Goal: Information Seeking & Learning: Find specific page/section

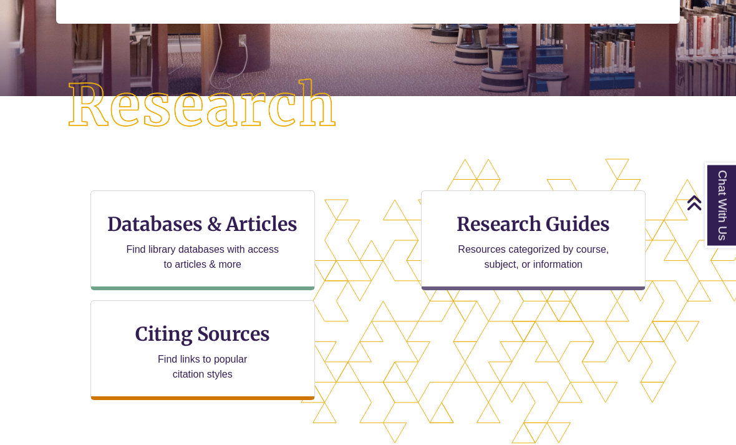
scroll to position [265, 0]
click at [236, 226] on h3 "Databases & Articles" at bounding box center [202, 224] width 203 height 24
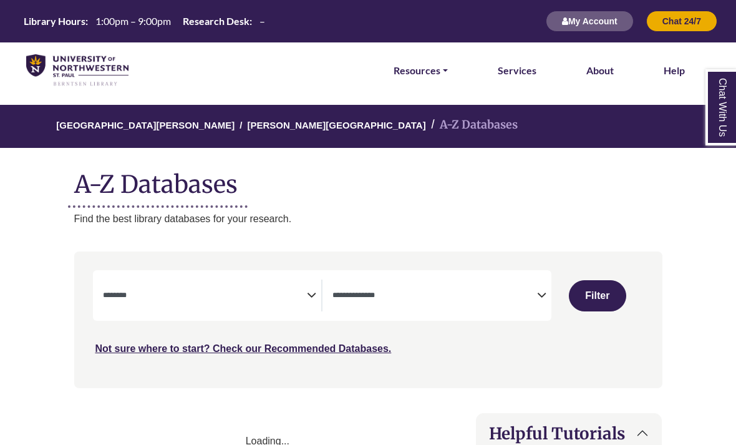
select select "Database Subject Filter"
select select "Database Types Filter"
select select "Database Subject Filter"
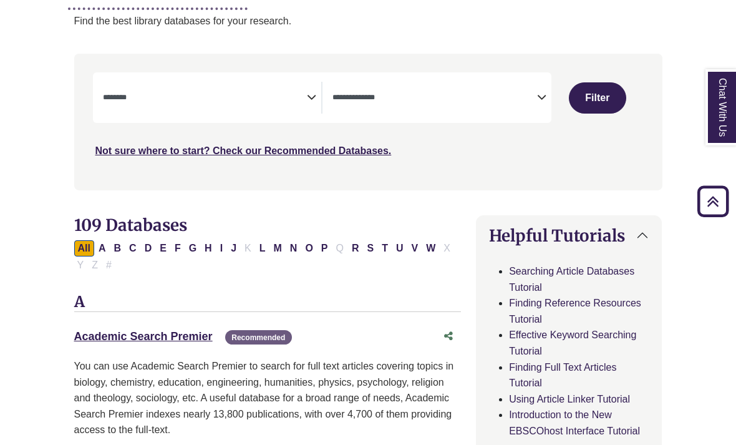
scroll to position [195, 0]
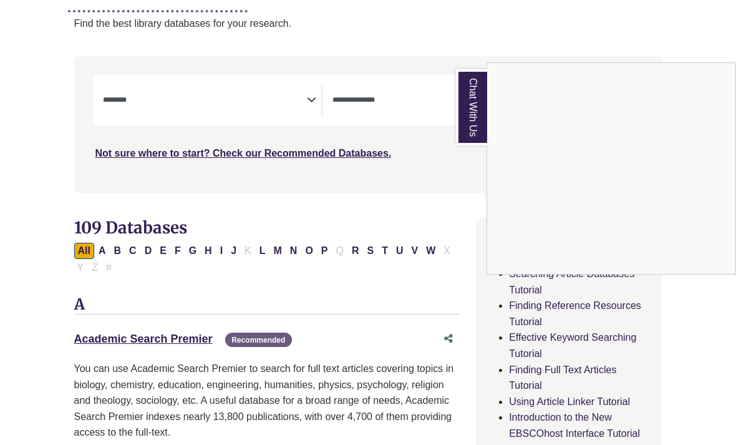
click at [313, 95] on div "Chat With Us" at bounding box center [368, 222] width 736 height 445
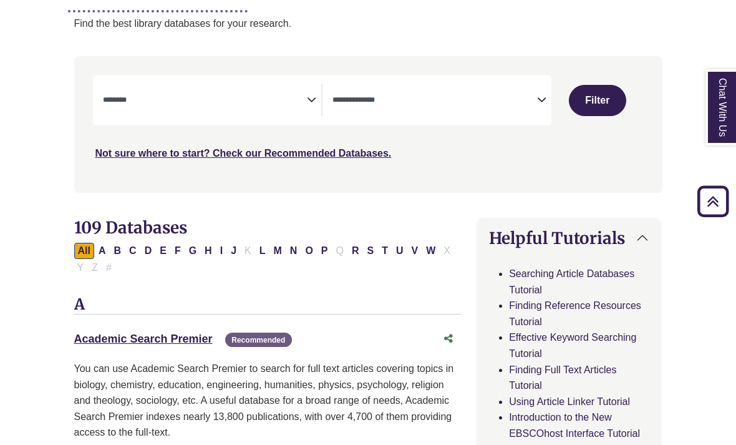
click at [541, 102] on icon "Search filters" at bounding box center [541, 98] width 9 height 19
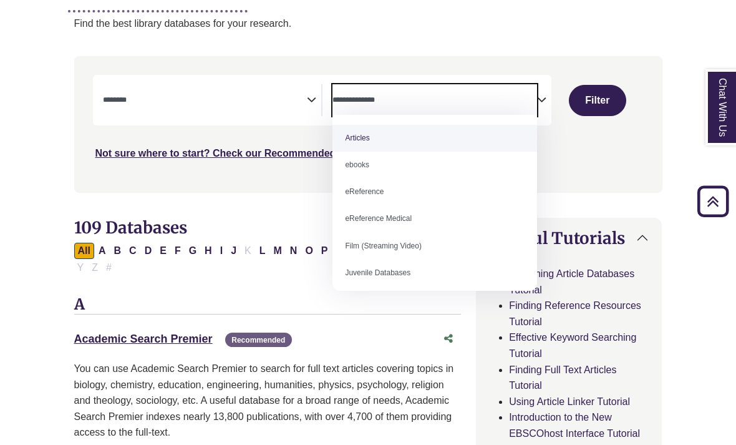
scroll to position [195, 0]
select select "*****"
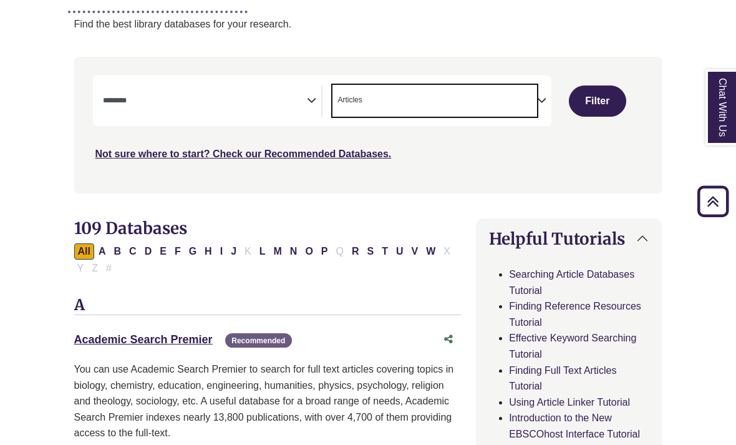
click at [607, 108] on button "Filter" at bounding box center [597, 100] width 57 height 31
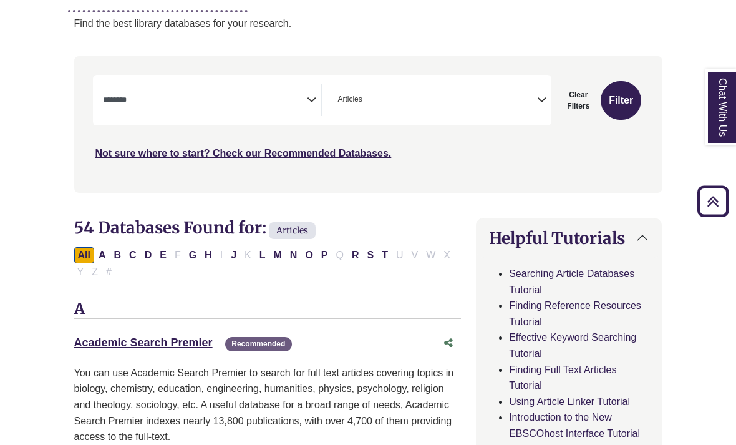
click at [316, 105] on icon "Search filters" at bounding box center [311, 98] width 9 height 19
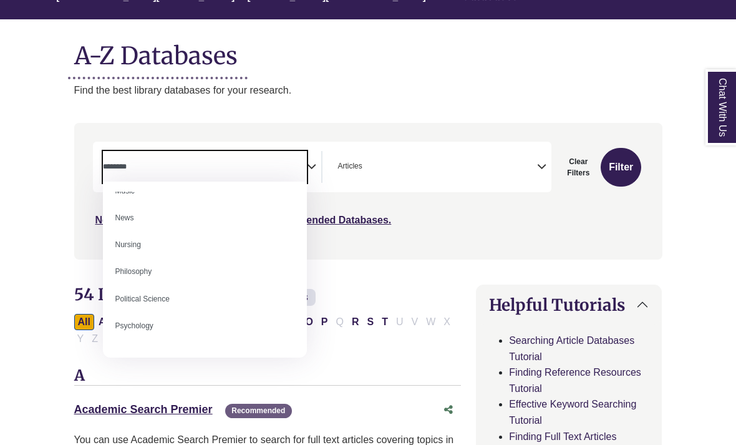
scroll to position [876, 0]
select select "*****"
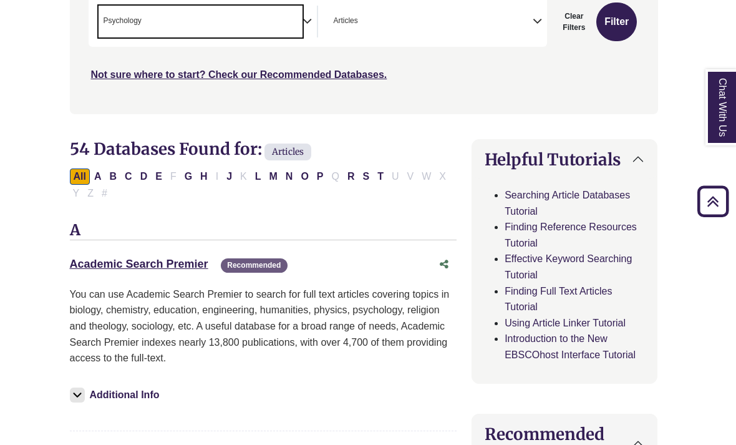
scroll to position [266, 4]
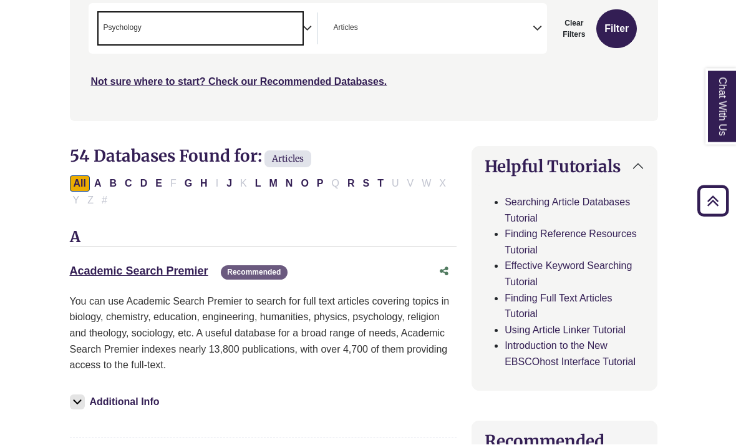
click at [628, 25] on button "Filter" at bounding box center [616, 30] width 41 height 39
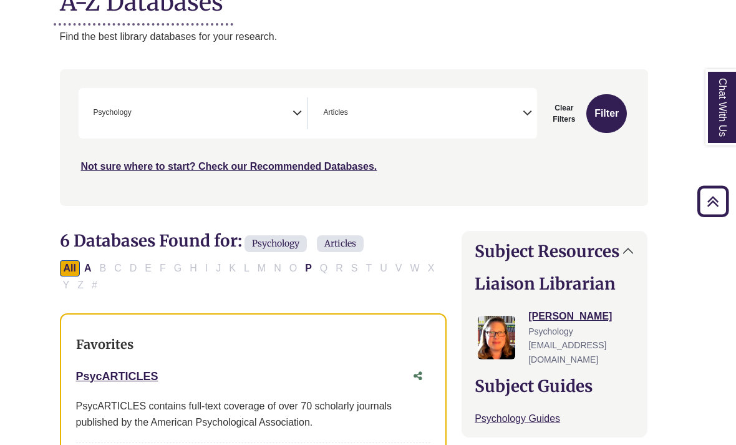
scroll to position [181, 14]
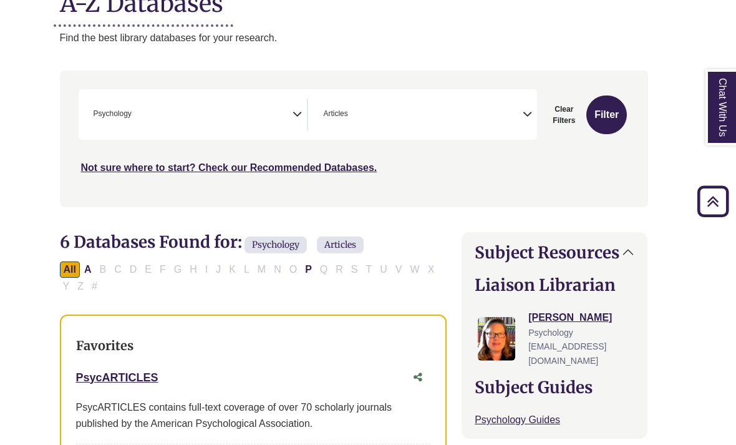
click at [534, 132] on div "**********" at bounding box center [308, 114] width 459 height 50
click at [527, 118] on icon "Search filters" at bounding box center [526, 112] width 9 height 19
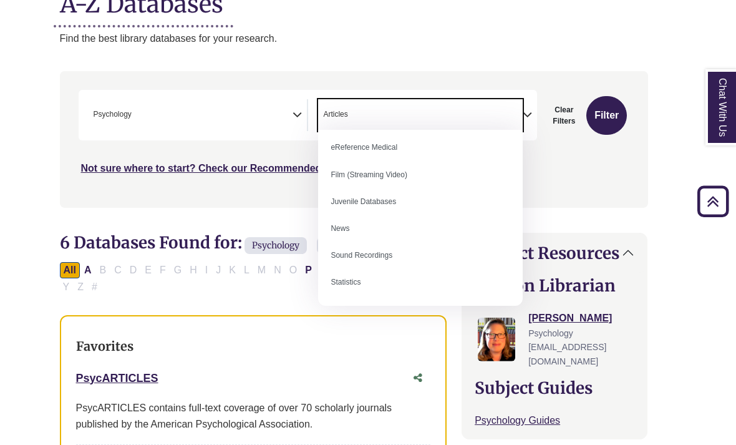
scroll to position [85, 0]
click at [585, 186] on div "Search filters" at bounding box center [353, 139] width 573 height 126
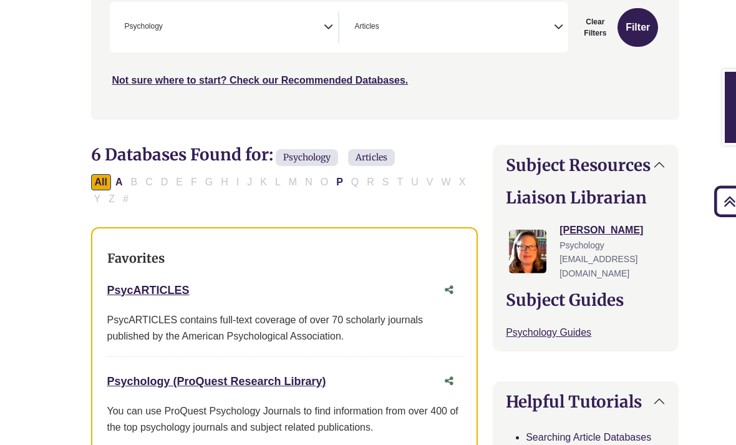
scroll to position [160, 0]
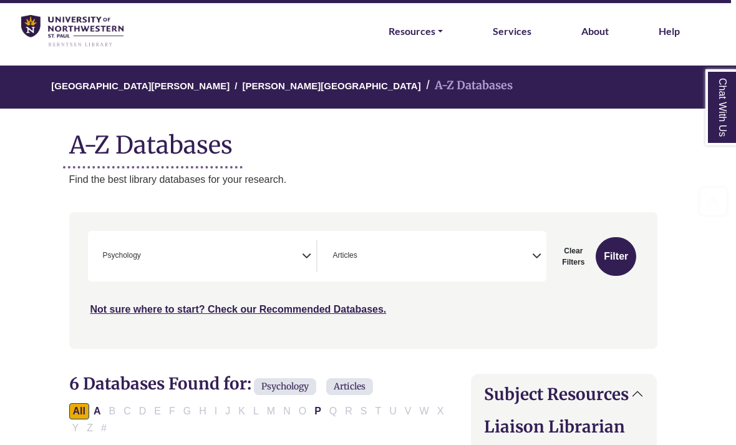
click at [264, 256] on span "× Psychology" at bounding box center [200, 256] width 204 height 32
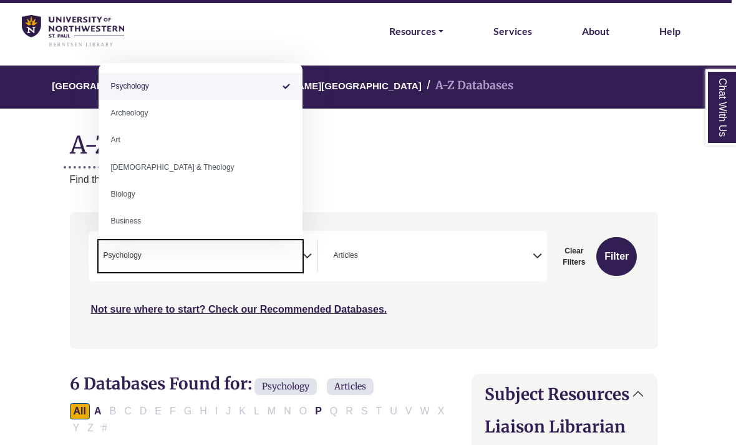
scroll to position [0, 0]
select select "Database Subject Filter"
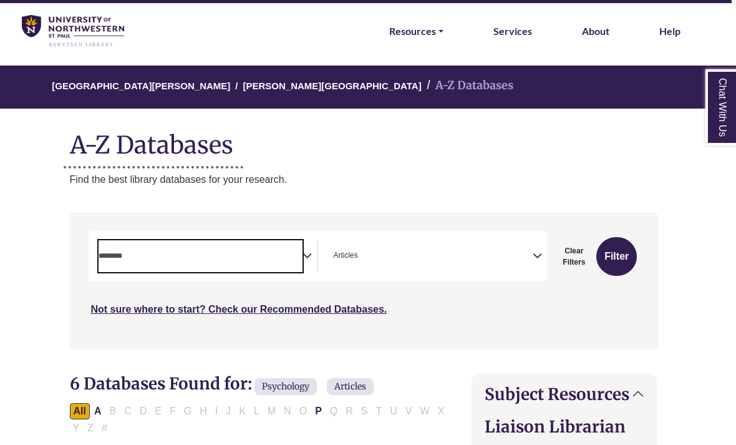
click at [229, 241] on span "Search filters" at bounding box center [201, 256] width 204 height 32
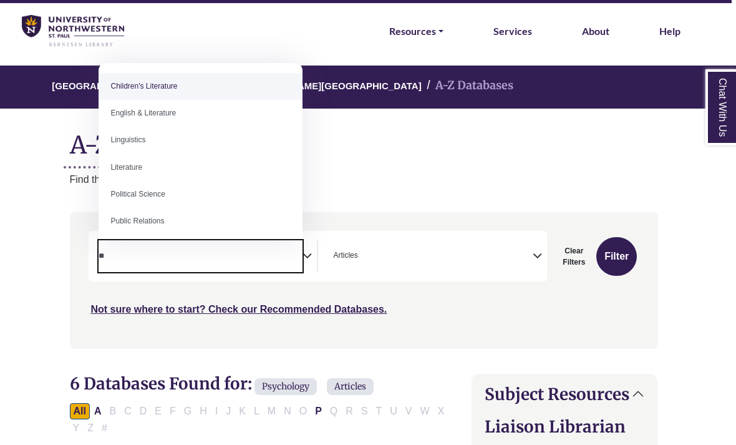
type textarea "*"
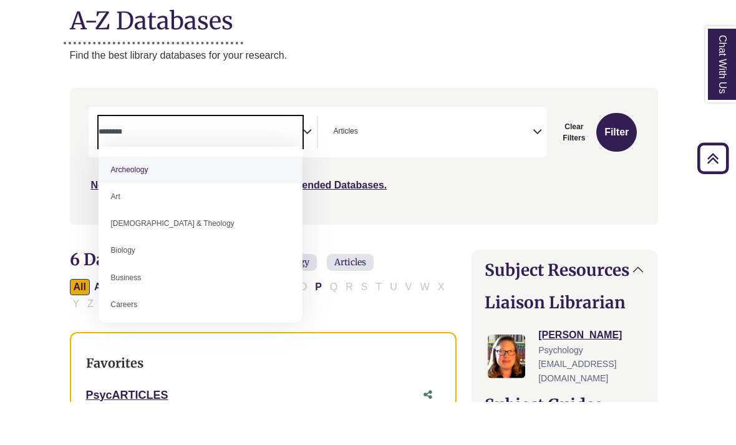
click at [643, 224] on div "**********" at bounding box center [363, 208] width 603 height 155
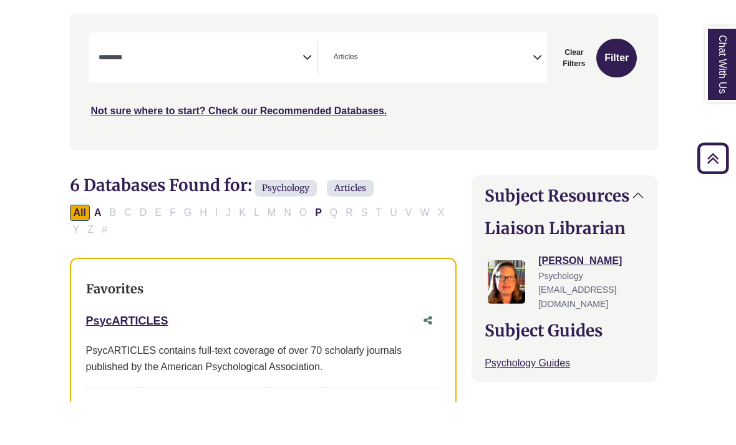
scroll to position [238, 4]
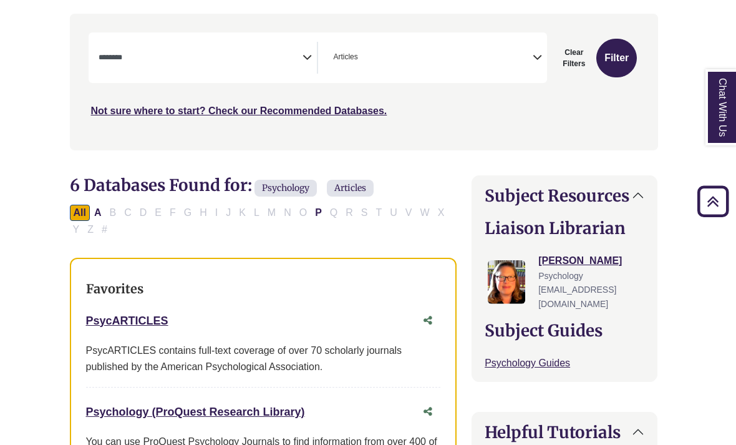
click at [574, 70] on button "Clear Filters" at bounding box center [573, 58] width 39 height 39
select select "Database Subject Filter"
select select "Database Types Filter"
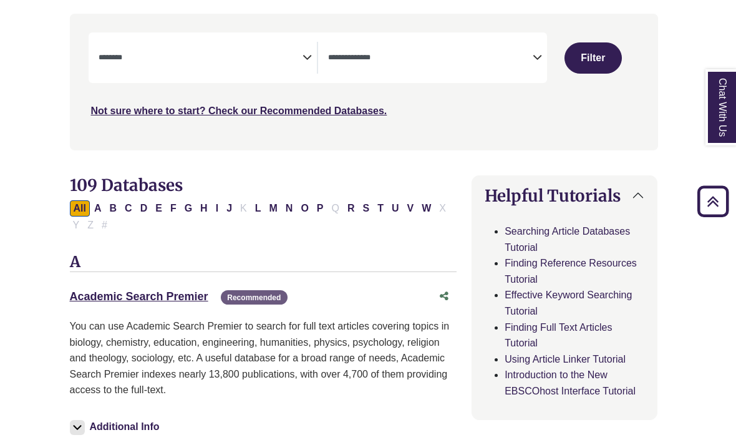
select select "Database Subject Filter"
select select "Database Types Filter"
click at [295, 70] on span "Search filters" at bounding box center [201, 58] width 204 height 32
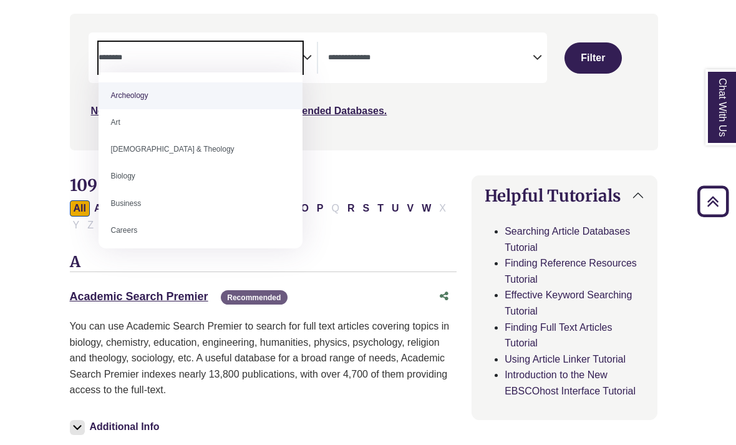
click at [561, 176] on button "Helpful Tutorials" at bounding box center [564, 195] width 185 height 39
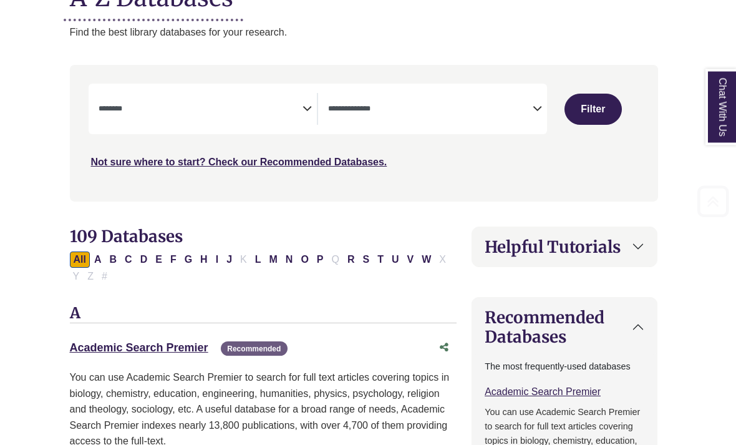
scroll to position [186, 4]
click at [194, 348] on link "Academic Search Premier This link opens in a new window" at bounding box center [139, 347] width 138 height 12
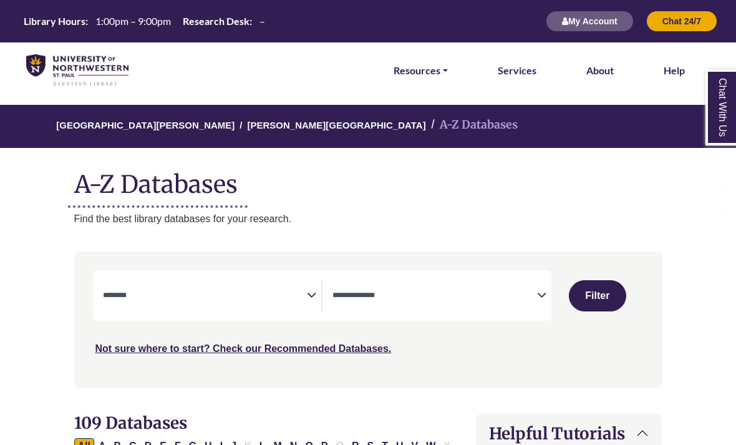
select select "Database Subject Filter"
select select "Database Types Filter"
select select "Database Subject Filter"
select select "Database Types Filter"
